Goal: Find specific page/section: Find specific page/section

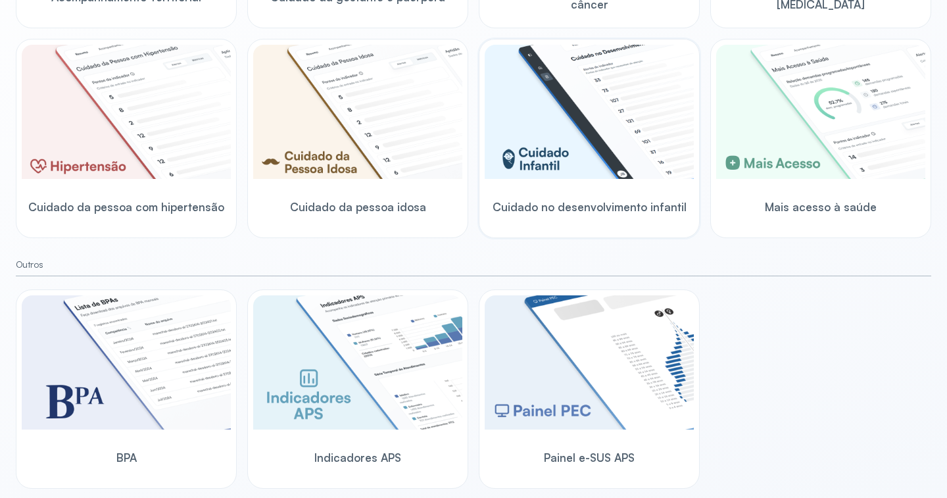
scroll to position [377, 0]
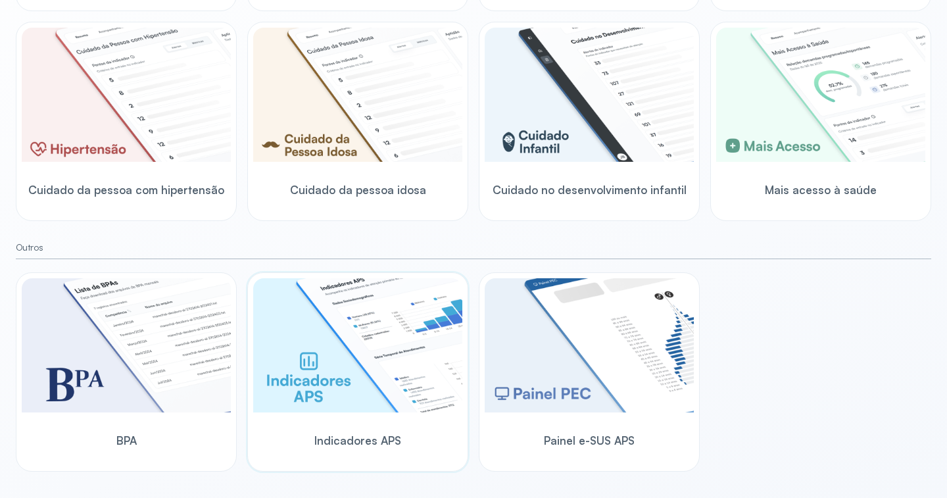
click at [364, 372] on img at bounding box center [357, 345] width 209 height 134
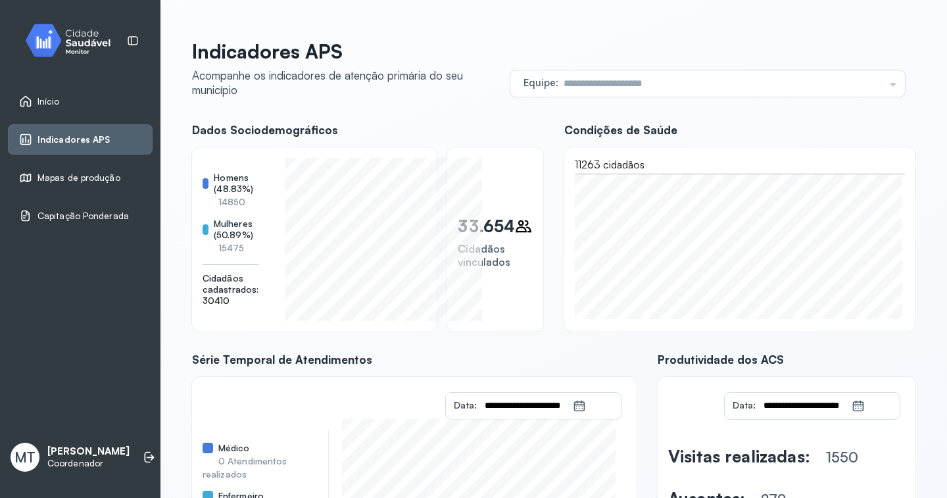
click at [73, 175] on span "Mapas de produção" at bounding box center [79, 177] width 83 height 11
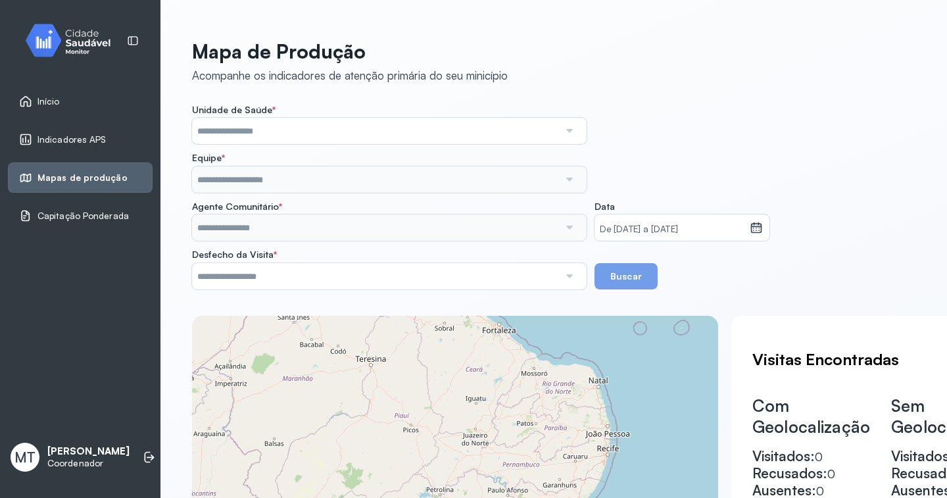
click at [73, 129] on div "Indicadores APS" at bounding box center [80, 139] width 145 height 30
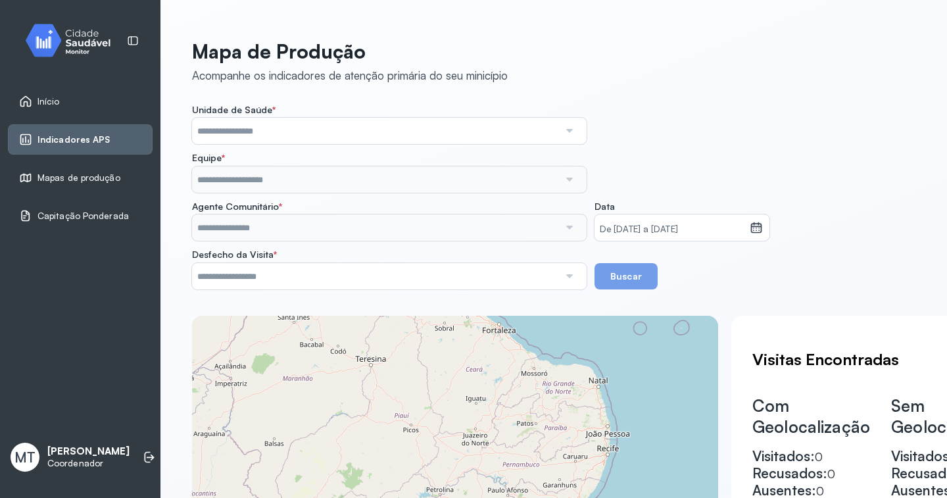
click at [81, 134] on span "Indicadores APS" at bounding box center [74, 139] width 73 height 11
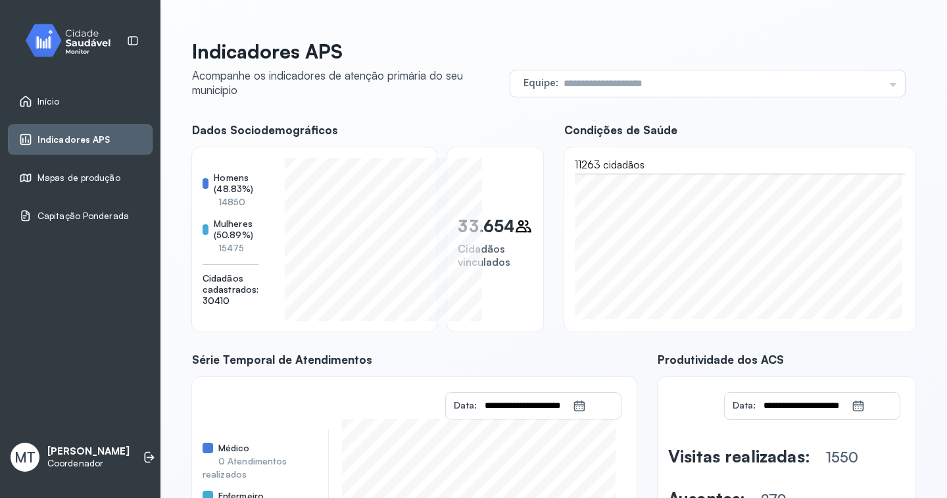
click at [865, 401] on icon at bounding box center [858, 405] width 13 height 13
click at [865, 407] on icon at bounding box center [858, 405] width 13 height 13
click at [118, 135] on link "Indicadores APS" at bounding box center [80, 139] width 122 height 13
click at [879, 86] on div "Equipe Todas as equipes [PERSON_NAME] ESFSB - DAPEZAO ESF - CENTRO II ESB - JAQ…" at bounding box center [708, 83] width 395 height 26
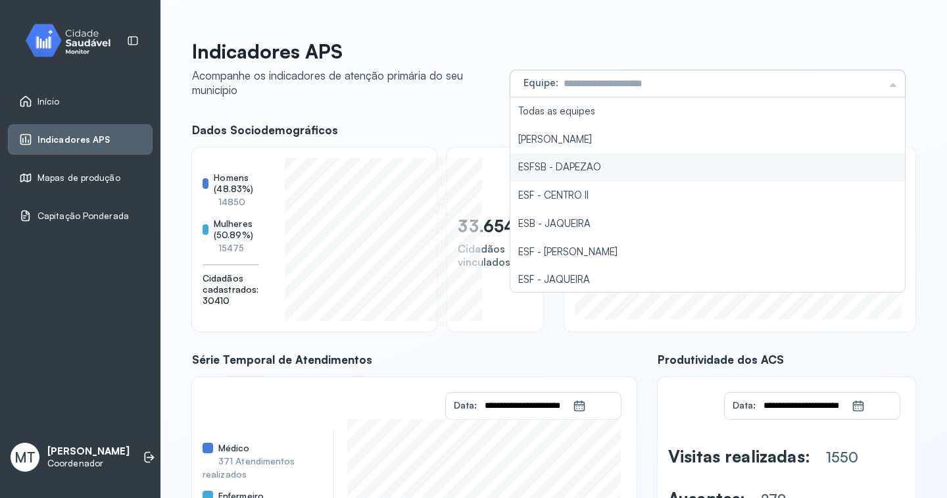
type input "**********"
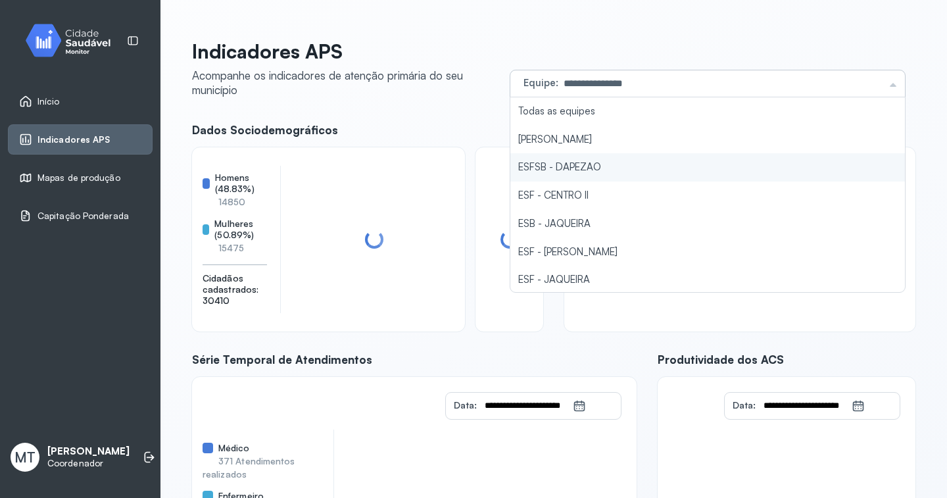
click at [555, 168] on li "ESFSB - DAPEZAO" at bounding box center [708, 167] width 395 height 28
